Goal: Register for event/course

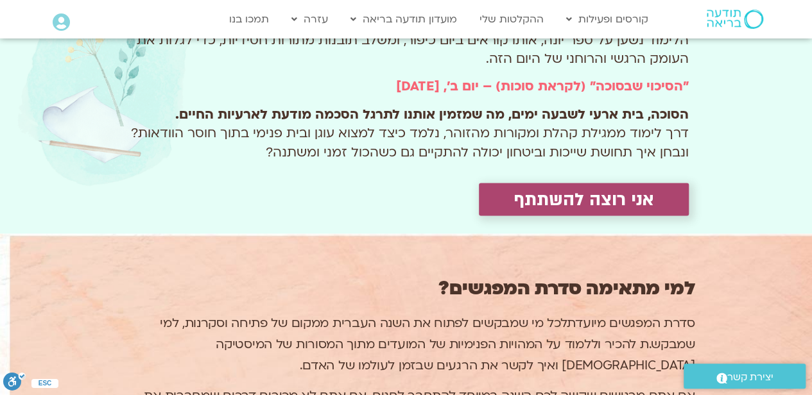
scroll to position [1091, 0]
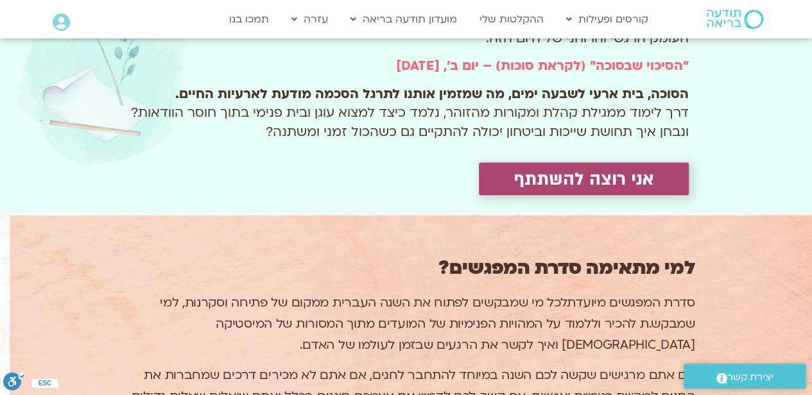
click at [535, 178] on span "אני רוצה להשתתף" at bounding box center [583, 179] width 139 height 20
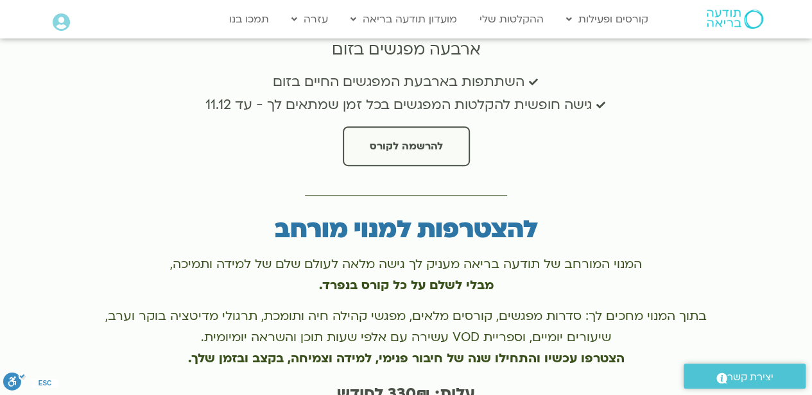
scroll to position [2592, 0]
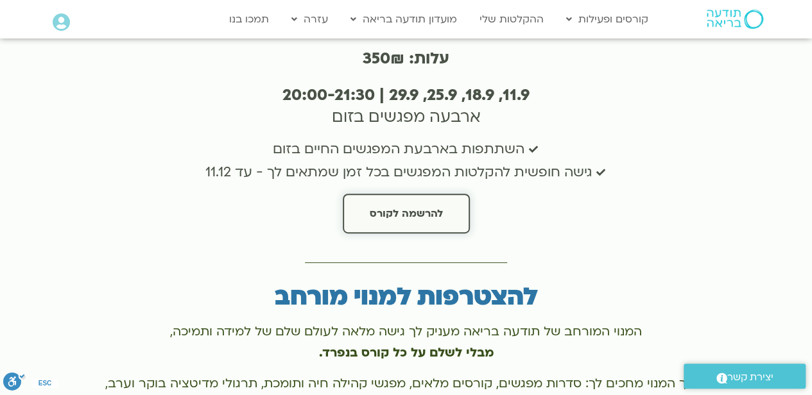
click at [392, 208] on span "להרשמה לקורס" at bounding box center [406, 214] width 73 height 12
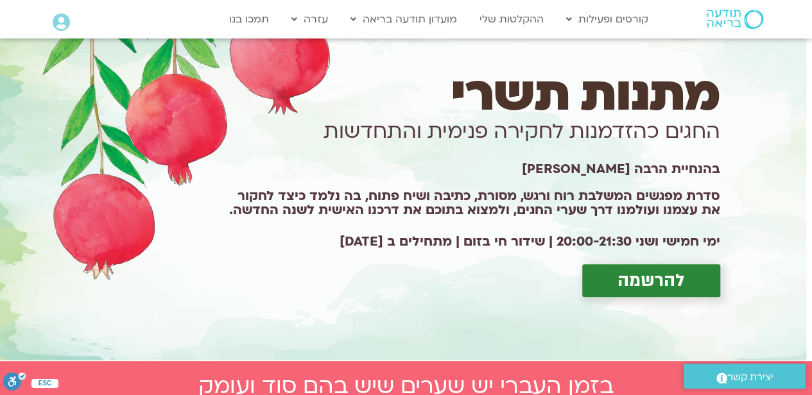
scroll to position [0, 0]
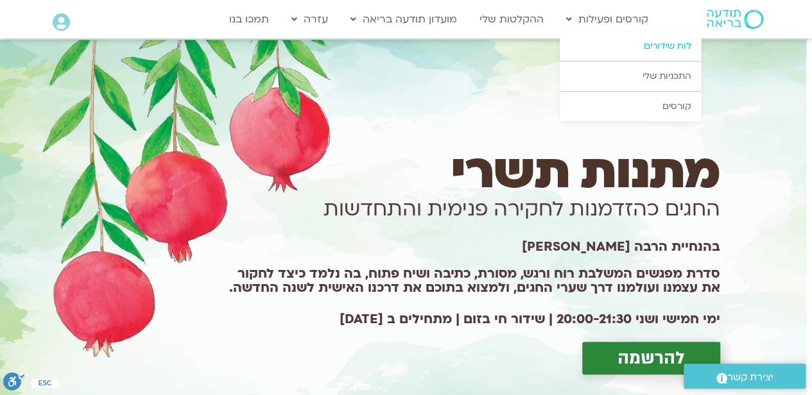
click at [606, 43] on link "לוח שידורים" at bounding box center [629, 46] width 141 height 30
click at [661, 105] on link "קורסים" at bounding box center [629, 107] width 141 height 30
